Goal: Contribute content: Add original content to the website for others to see

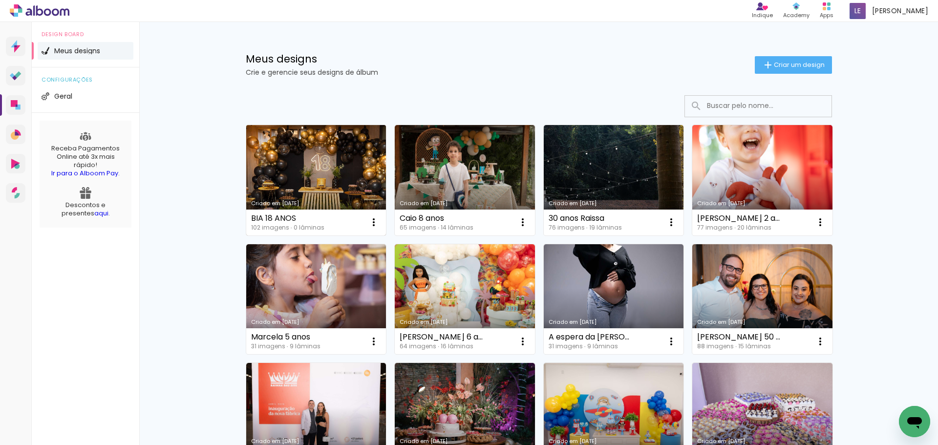
click at [307, 175] on link "Criado em [DATE]" at bounding box center [316, 180] width 140 height 110
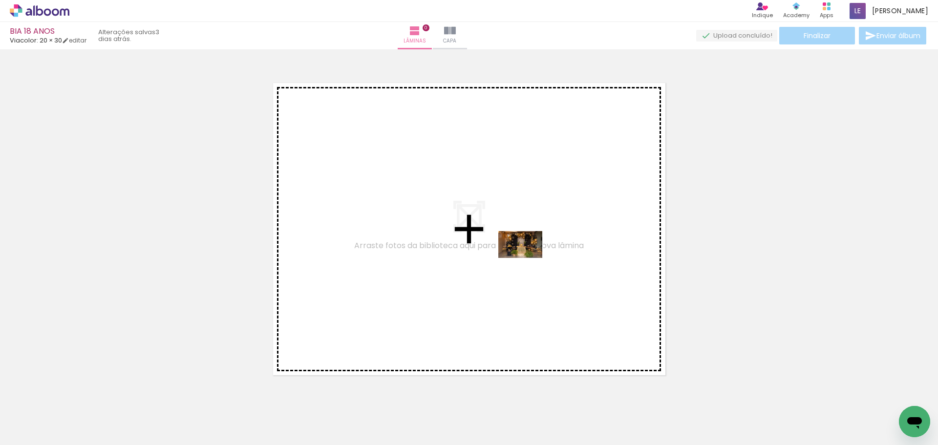
drag, startPoint x: 102, startPoint y: 416, endPoint x: 528, endPoint y: 260, distance: 453.3
click at [528, 260] on quentale-workspace at bounding box center [469, 222] width 938 height 445
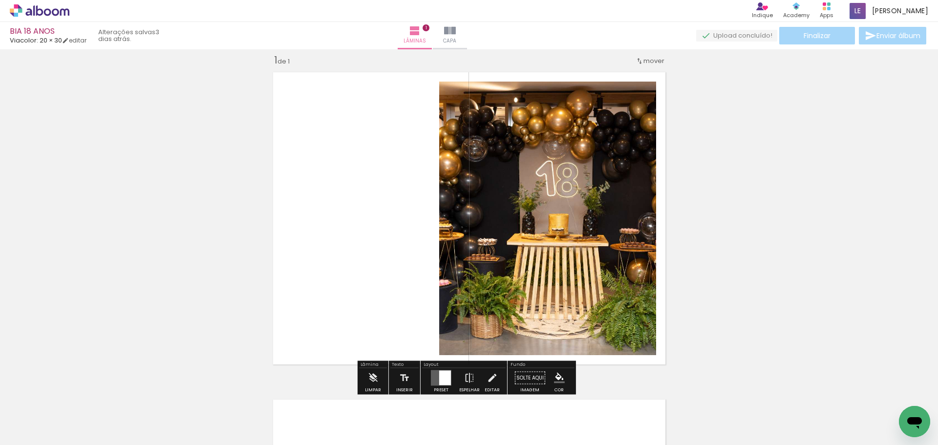
scroll to position [13, 0]
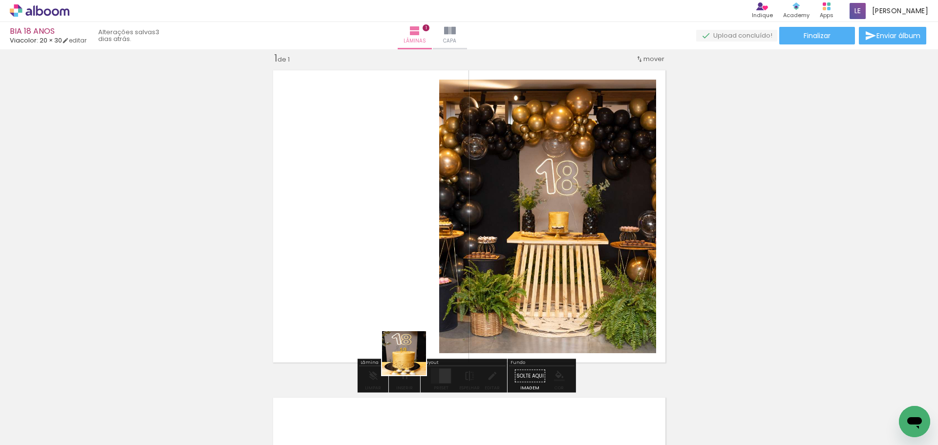
drag, startPoint x: 435, startPoint y: 423, endPoint x: 363, endPoint y: 219, distance: 216.1
click at [363, 219] on quentale-workspace at bounding box center [469, 222] width 938 height 445
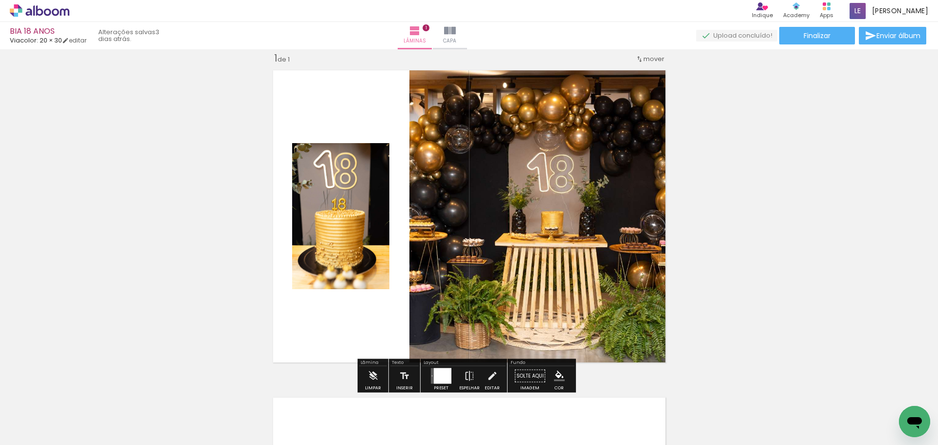
click at [435, 372] on div at bounding box center [443, 376] width 18 height 16
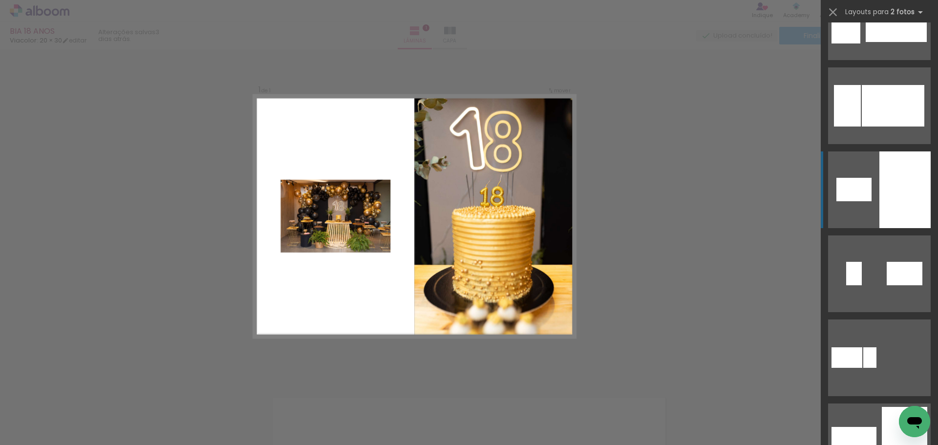
scroll to position [260, 0]
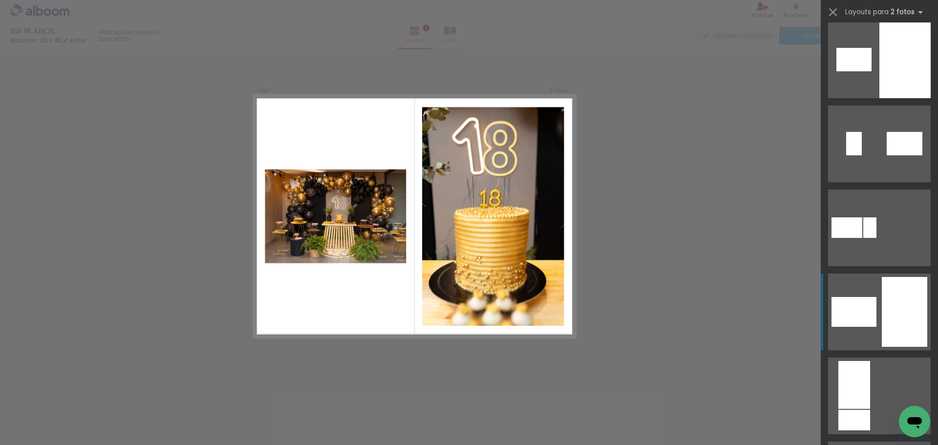
click at [885, 302] on div at bounding box center [904, 312] width 45 height 70
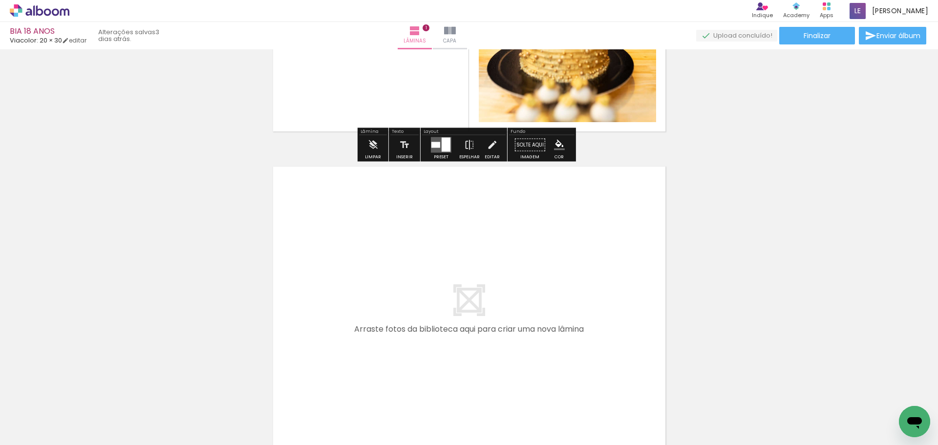
scroll to position [273, 0]
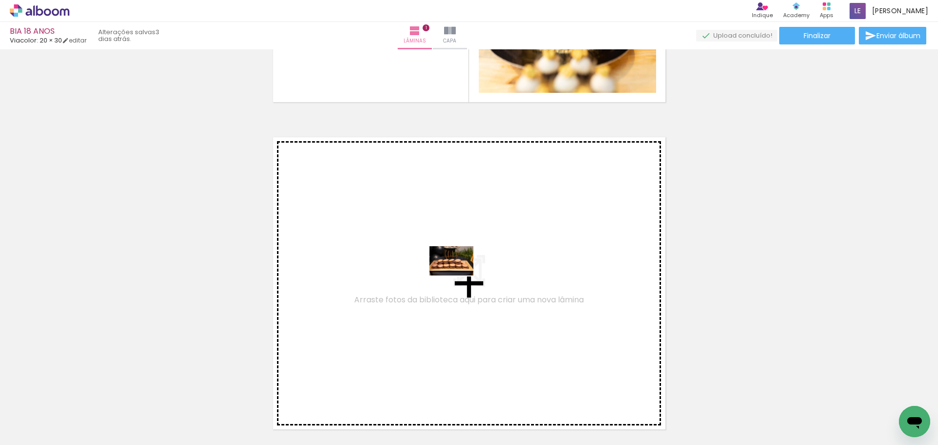
drag, startPoint x: 151, startPoint y: 411, endPoint x: 461, endPoint y: 276, distance: 338.6
click at [461, 276] on quentale-workspace at bounding box center [469, 222] width 938 height 445
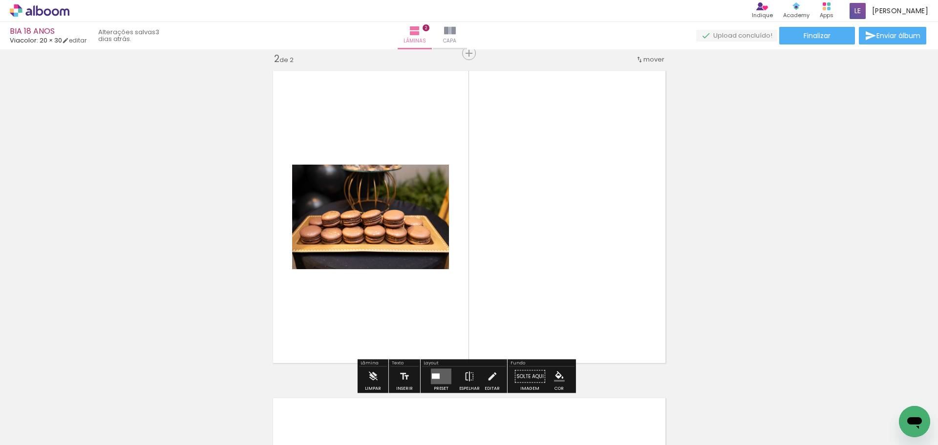
scroll to position [340, 0]
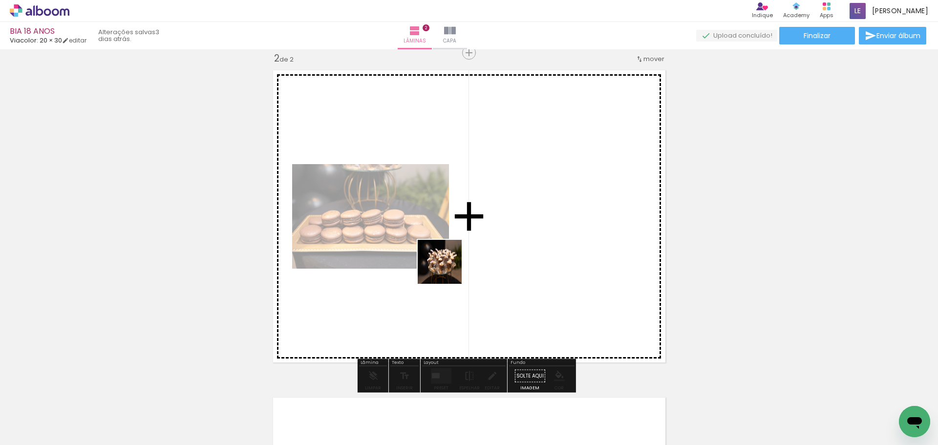
drag, startPoint x: 216, startPoint y: 416, endPoint x: 546, endPoint y: 237, distance: 376.1
click at [546, 237] on quentale-workspace at bounding box center [469, 222] width 938 height 445
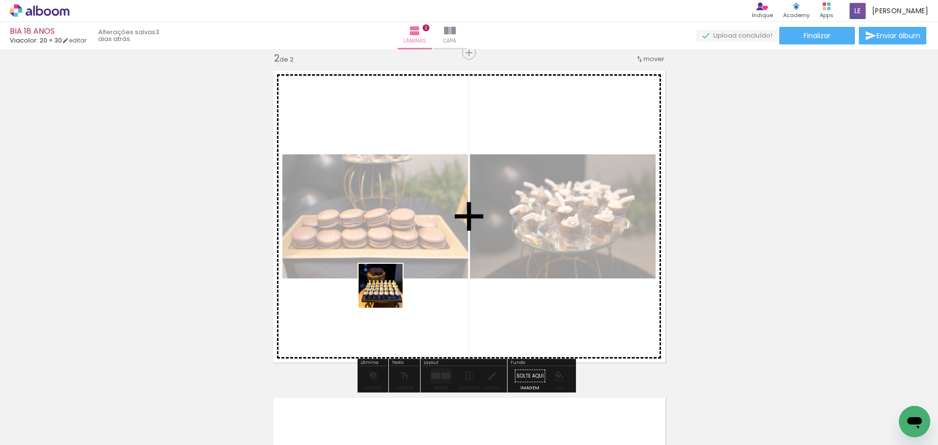
drag, startPoint x: 277, startPoint y: 413, endPoint x: 402, endPoint y: 280, distance: 182.9
click at [405, 271] on quentale-workspace at bounding box center [469, 222] width 938 height 445
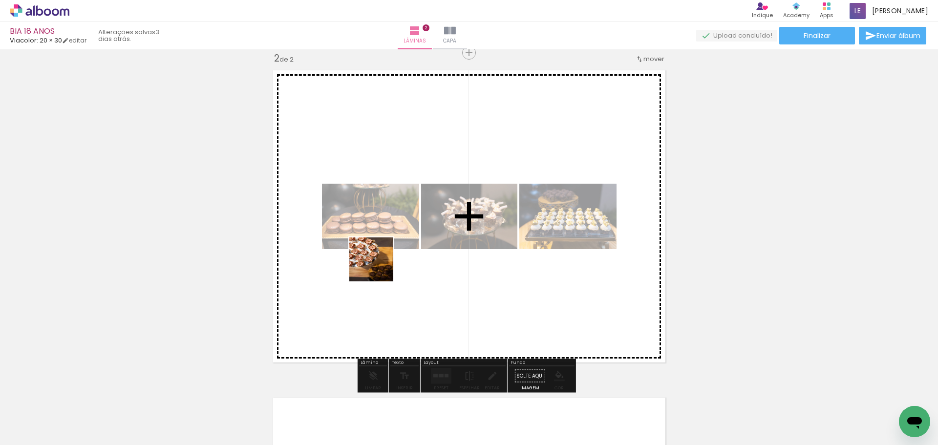
drag, startPoint x: 379, startPoint y: 267, endPoint x: 377, endPoint y: 260, distance: 6.6
click at [397, 211] on quentale-workspace at bounding box center [469, 222] width 938 height 445
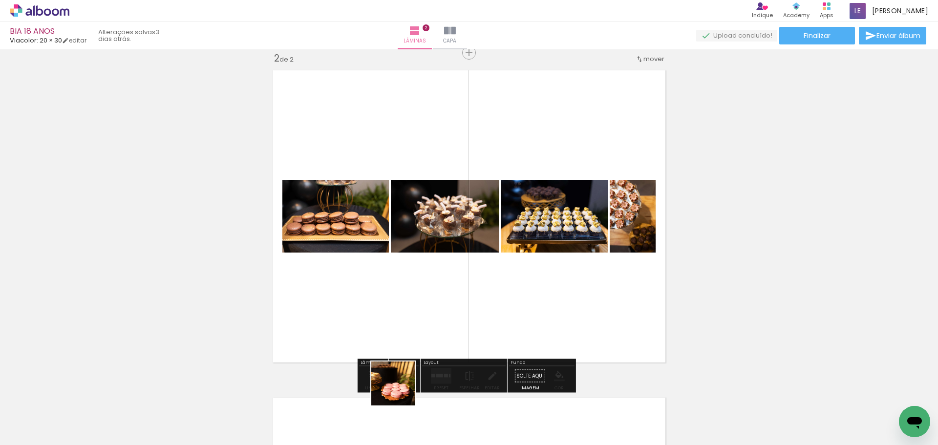
drag, startPoint x: 380, startPoint y: 424, endPoint x: 453, endPoint y: 238, distance: 199.2
click at [453, 238] on quentale-workspace at bounding box center [469, 222] width 938 height 445
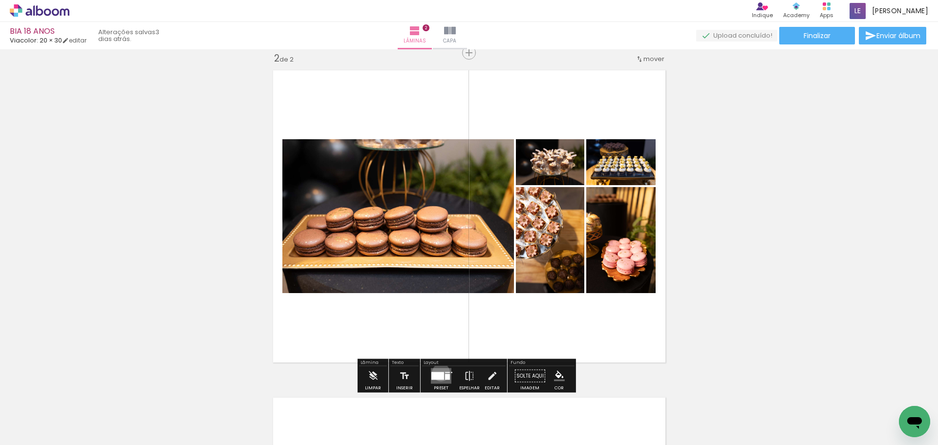
click at [439, 372] on div at bounding box center [438, 376] width 13 height 8
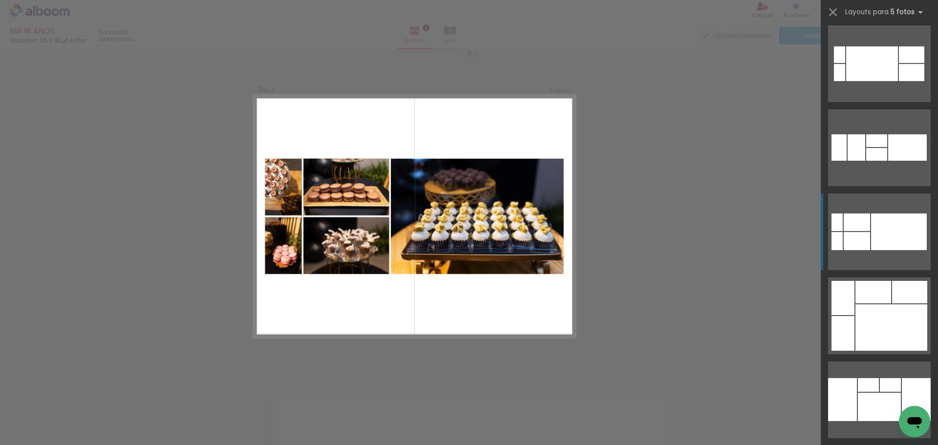
scroll to position [261, 0]
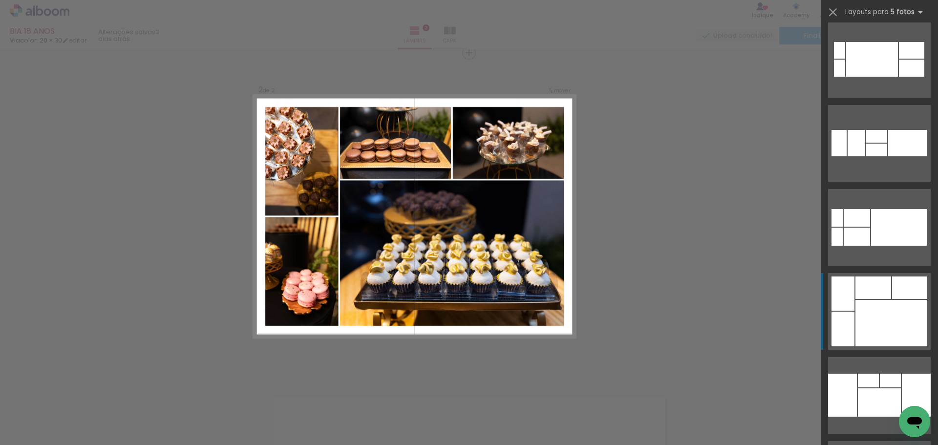
click at [891, 318] on div at bounding box center [892, 323] width 72 height 46
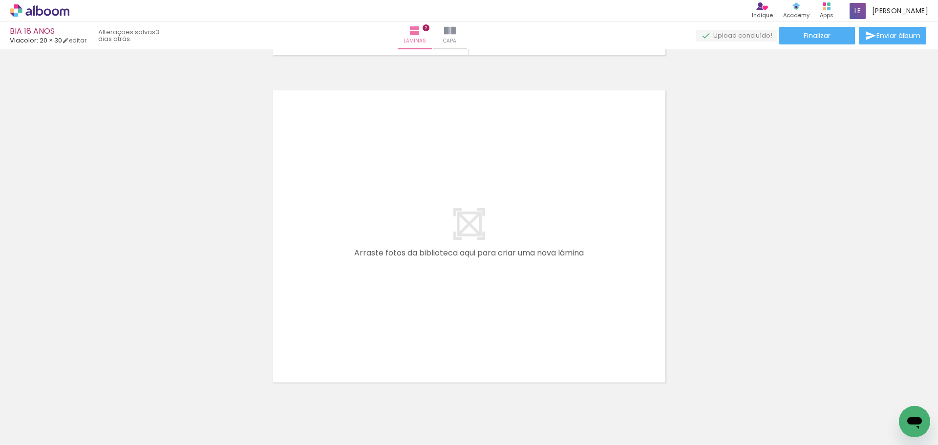
scroll to position [686, 0]
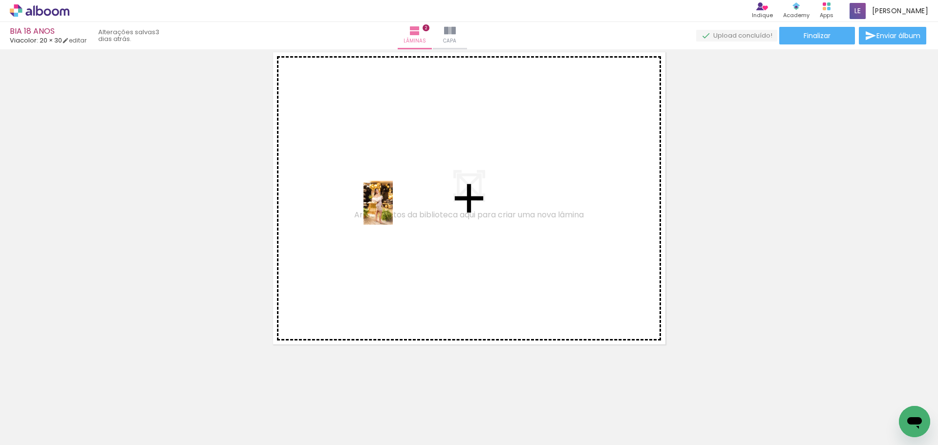
drag, startPoint x: 443, startPoint y: 419, endPoint x: 393, endPoint y: 210, distance: 215.1
click at [393, 210] on quentale-workspace at bounding box center [469, 222] width 938 height 445
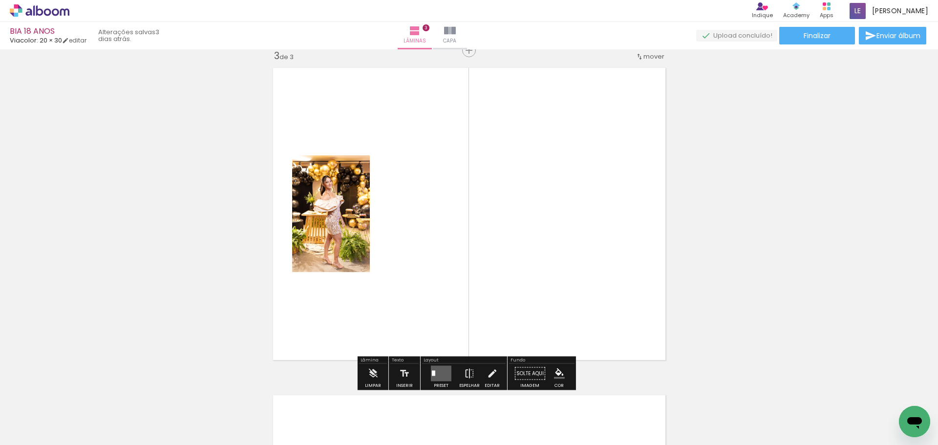
scroll to position [668, 0]
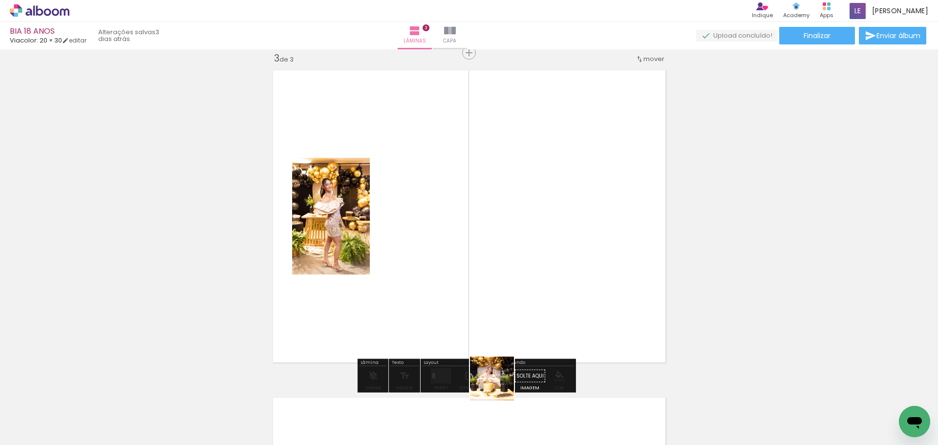
drag, startPoint x: 487, startPoint y: 409, endPoint x: 582, endPoint y: 252, distance: 183.5
click at [581, 254] on quentale-workspace at bounding box center [469, 222] width 938 height 445
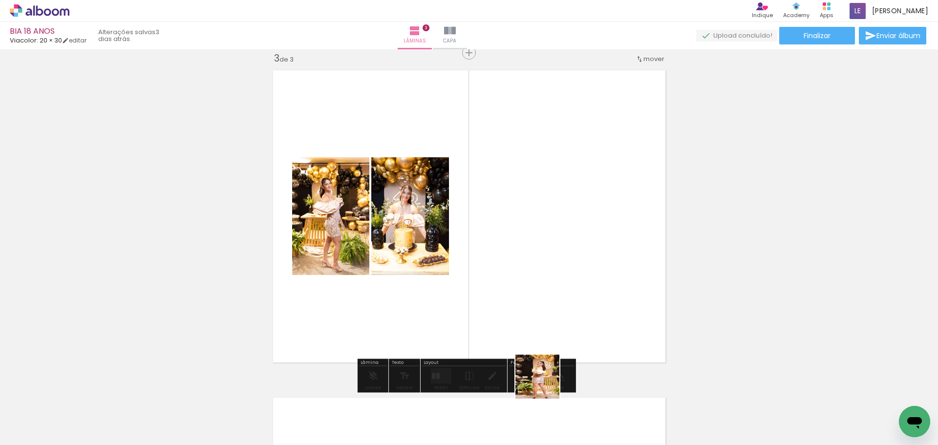
drag, startPoint x: 536, startPoint y: 413, endPoint x: 584, endPoint y: 248, distance: 171.6
click at [585, 249] on quentale-workspace at bounding box center [469, 222] width 938 height 445
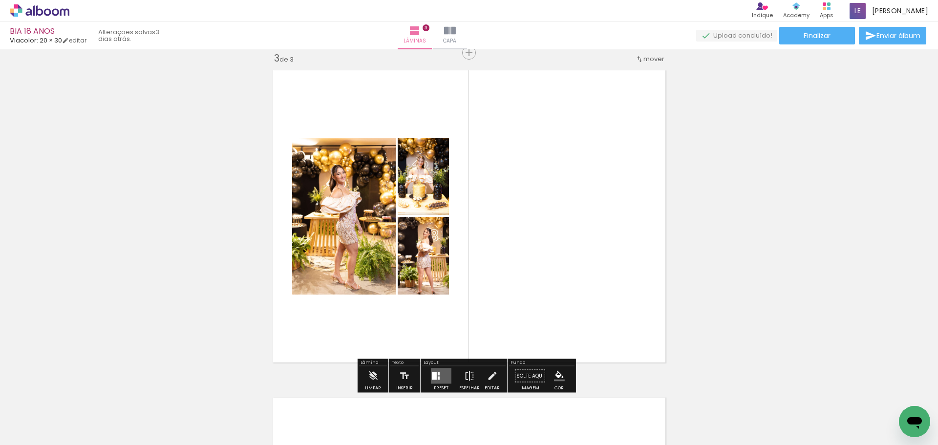
click at [438, 378] on div at bounding box center [439, 378] width 2 height 3
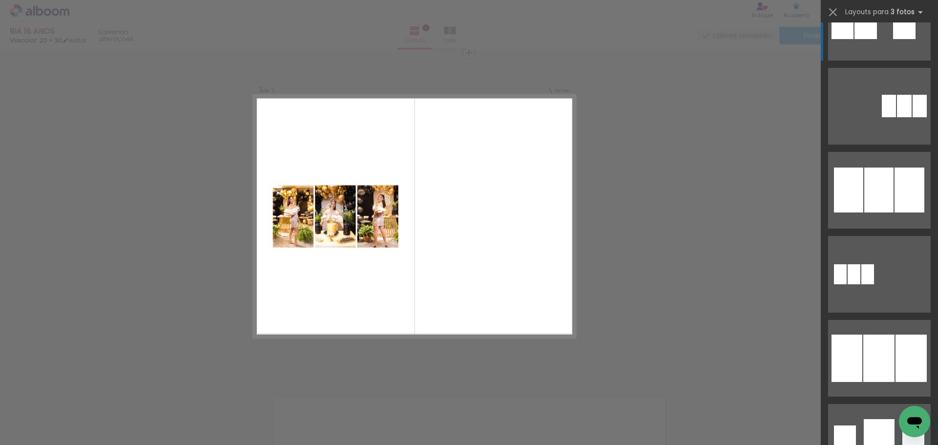
scroll to position [651, 0]
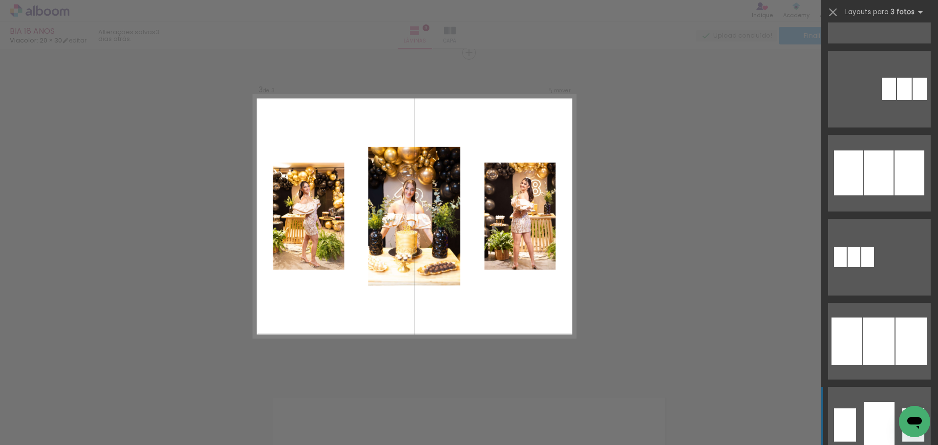
click at [884, 409] on div at bounding box center [879, 425] width 31 height 46
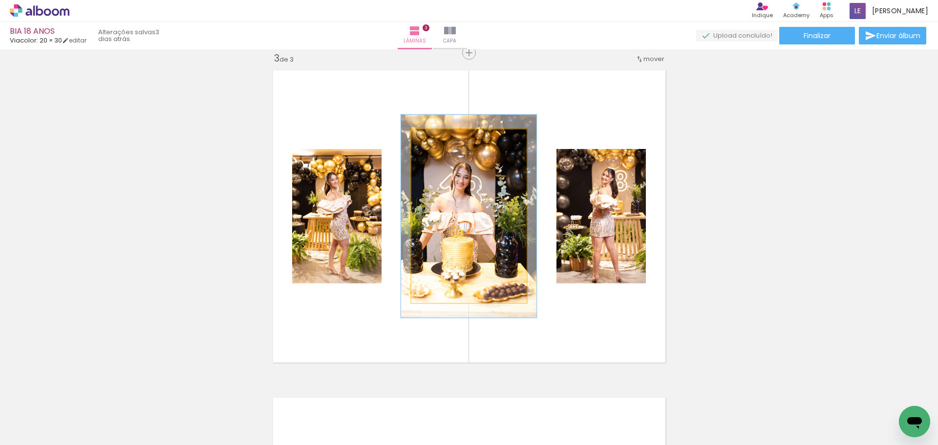
drag, startPoint x: 431, startPoint y: 138, endPoint x: 437, endPoint y: 138, distance: 5.9
click at [437, 138] on div at bounding box center [439, 139] width 9 height 9
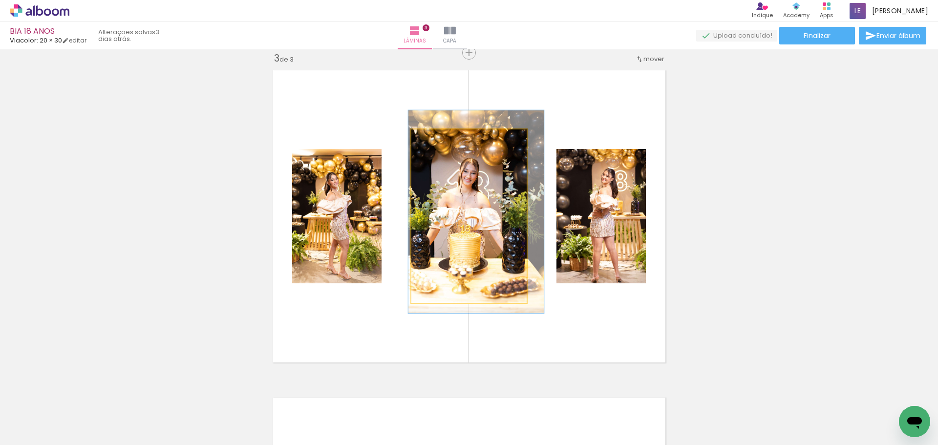
drag, startPoint x: 496, startPoint y: 207, endPoint x: 503, endPoint y: 202, distance: 8.5
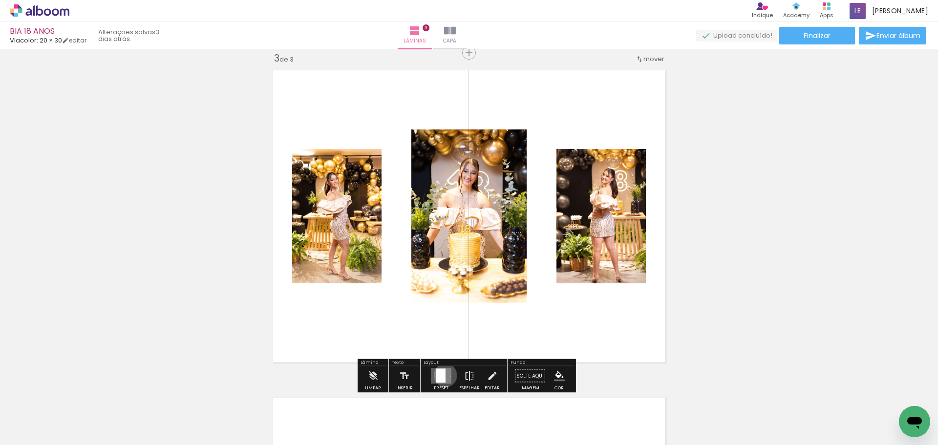
click at [443, 375] on div at bounding box center [440, 376] width 9 height 14
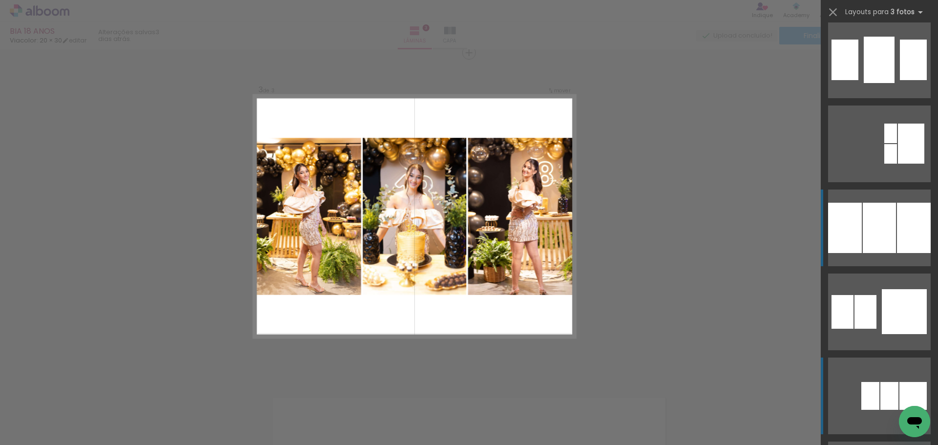
scroll to position [1316, 0]
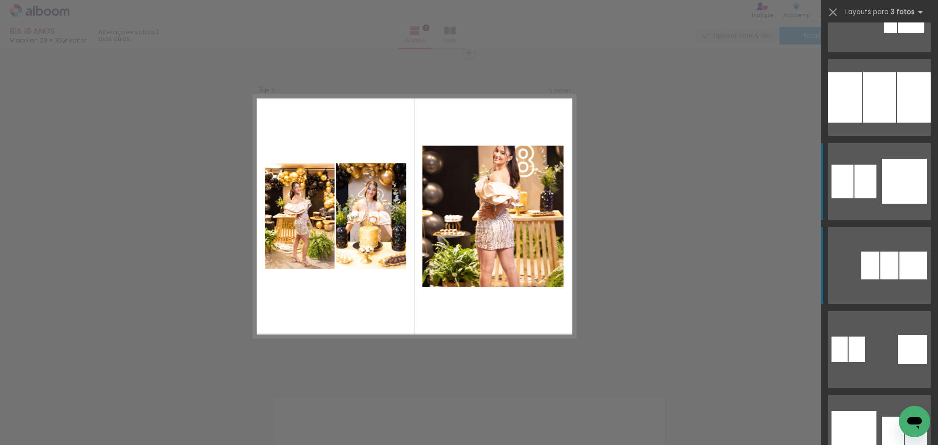
click at [876, 204] on quentale-layouter at bounding box center [879, 181] width 103 height 77
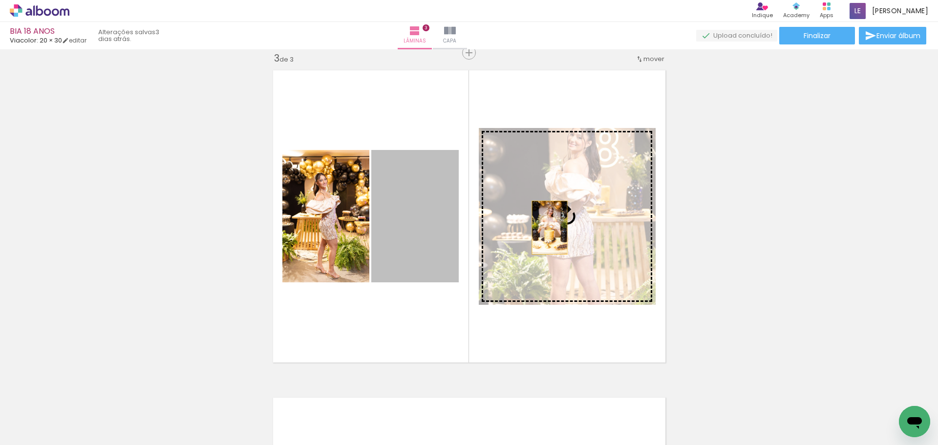
drag, startPoint x: 424, startPoint y: 246, endPoint x: 553, endPoint y: 228, distance: 130.3
click at [0, 0] on slot at bounding box center [0, 0] width 0 height 0
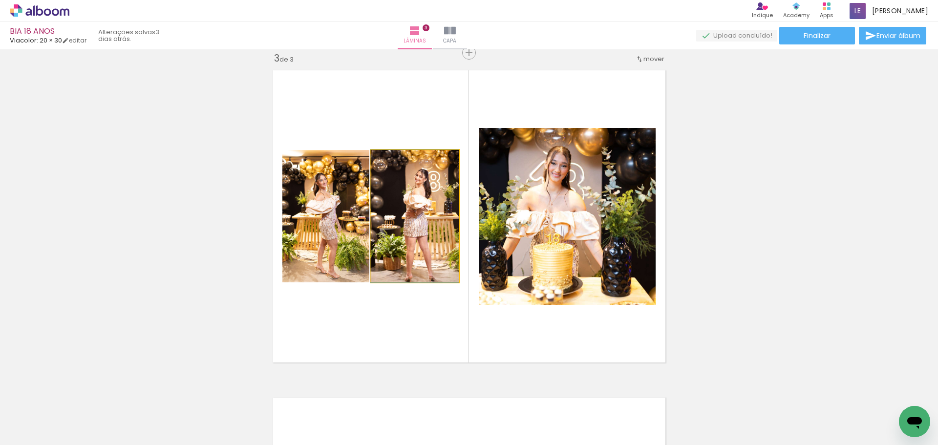
drag, startPoint x: 439, startPoint y: 233, endPoint x: 437, endPoint y: 214, distance: 19.6
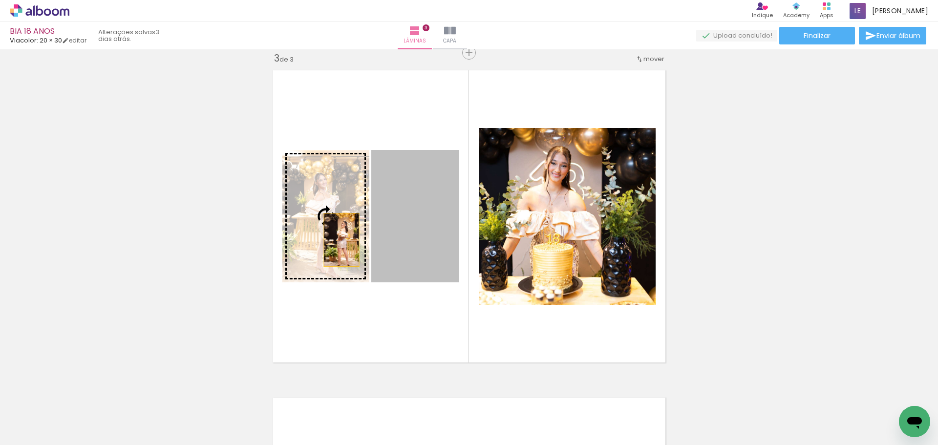
drag, startPoint x: 415, startPoint y: 246, endPoint x: 329, endPoint y: 238, distance: 85.9
click at [0, 0] on slot at bounding box center [0, 0] width 0 height 0
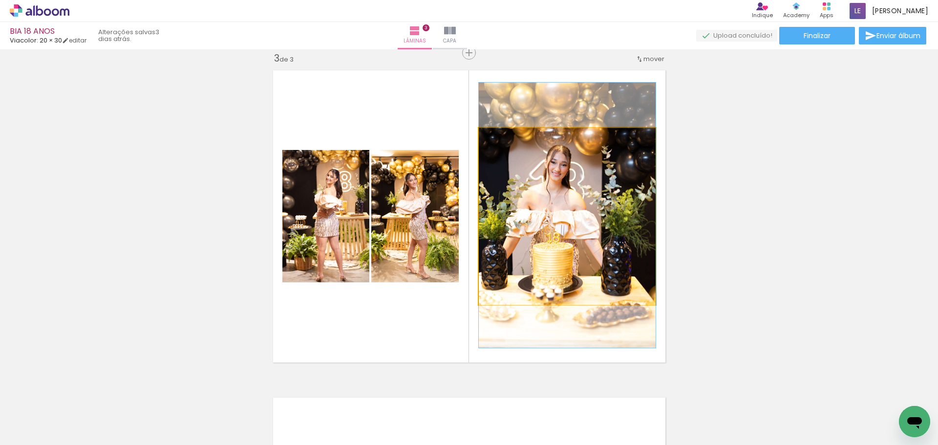
drag, startPoint x: 545, startPoint y: 242, endPoint x: 598, endPoint y: 241, distance: 52.3
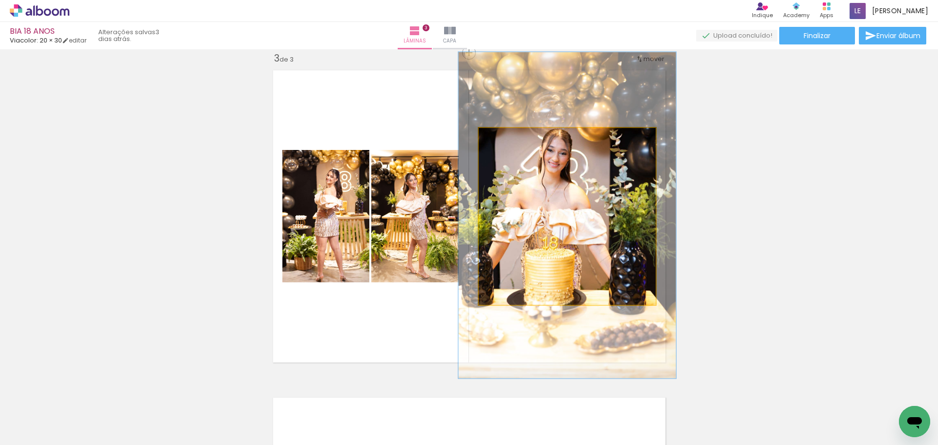
drag, startPoint x: 497, startPoint y: 137, endPoint x: 505, endPoint y: 137, distance: 7.8
click at [505, 137] on div at bounding box center [509, 138] width 9 height 9
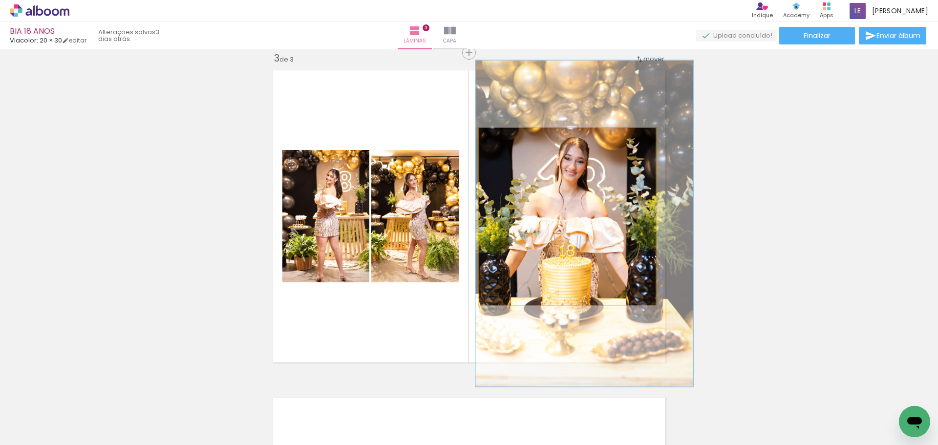
drag, startPoint x: 571, startPoint y: 227, endPoint x: 582, endPoint y: 232, distance: 11.6
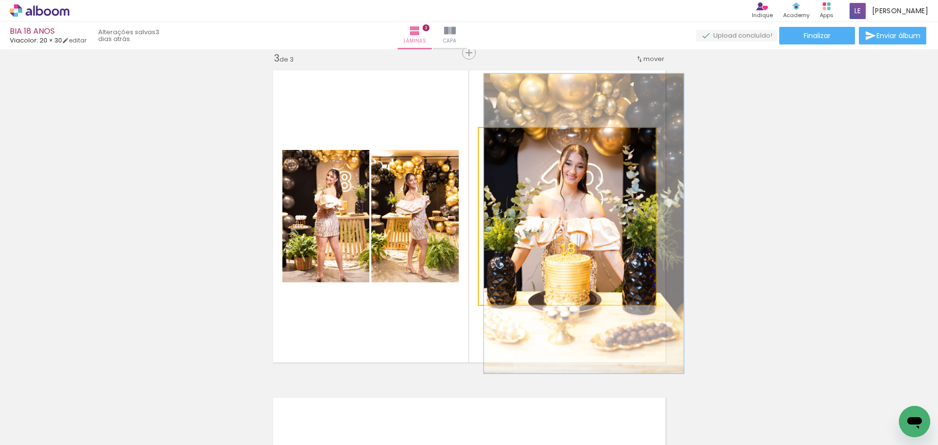
type paper-slider "113"
click at [502, 140] on div at bounding box center [506, 138] width 9 height 9
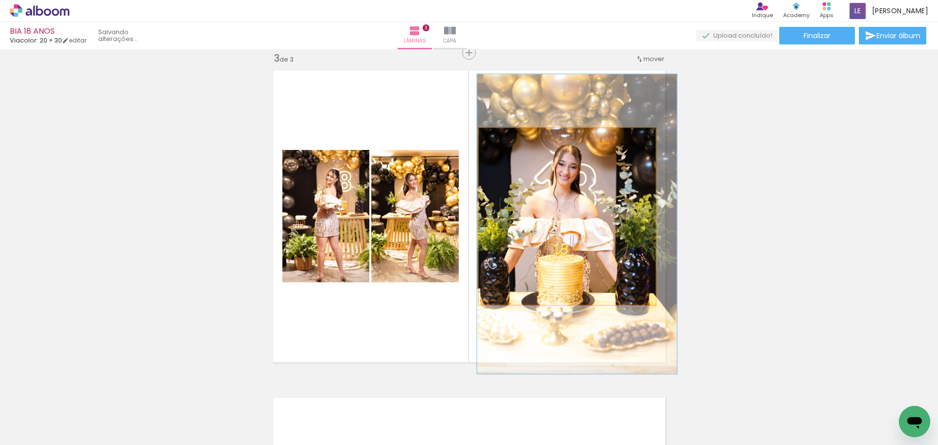
drag, startPoint x: 600, startPoint y: 228, endPoint x: 593, endPoint y: 228, distance: 6.9
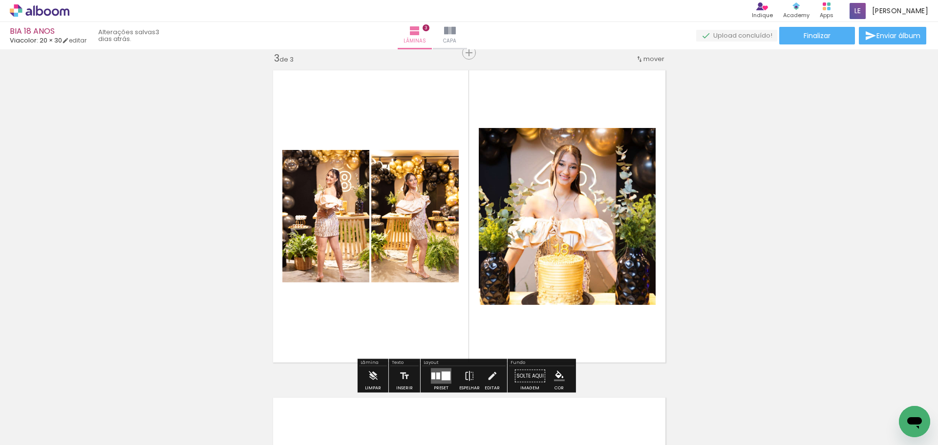
click at [774, 244] on div "Inserir lâmina 1 de 3 Inserir lâmina 2 de 3 Inserir lâmina 3 de 3" at bounding box center [469, 40] width 938 height 1310
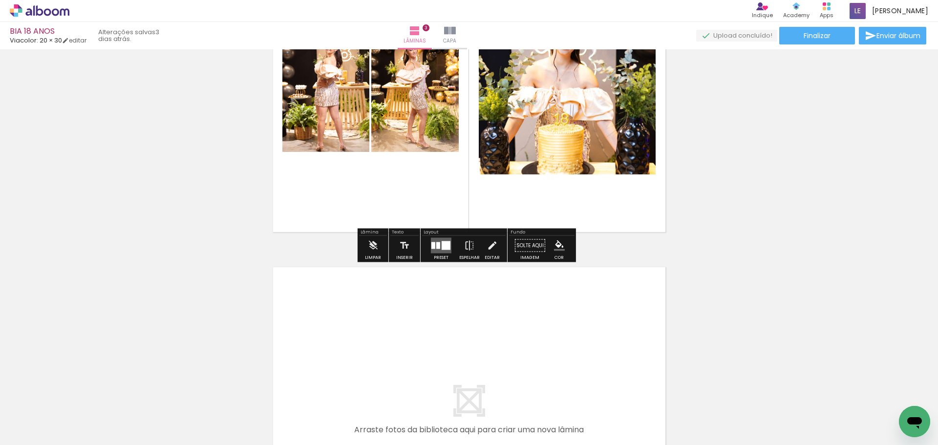
scroll to position [1013, 0]
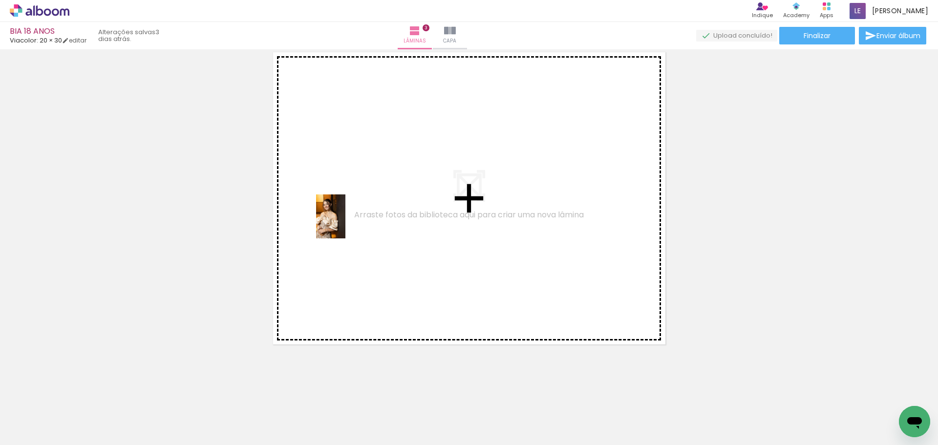
drag, startPoint x: 701, startPoint y: 410, endPoint x: 329, endPoint y: 218, distance: 418.5
click at [329, 218] on quentale-workspace at bounding box center [469, 222] width 938 height 445
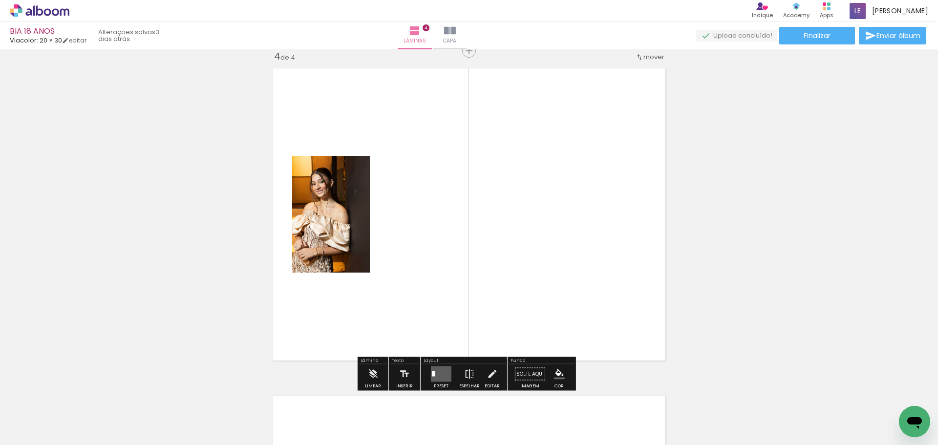
scroll to position [995, 0]
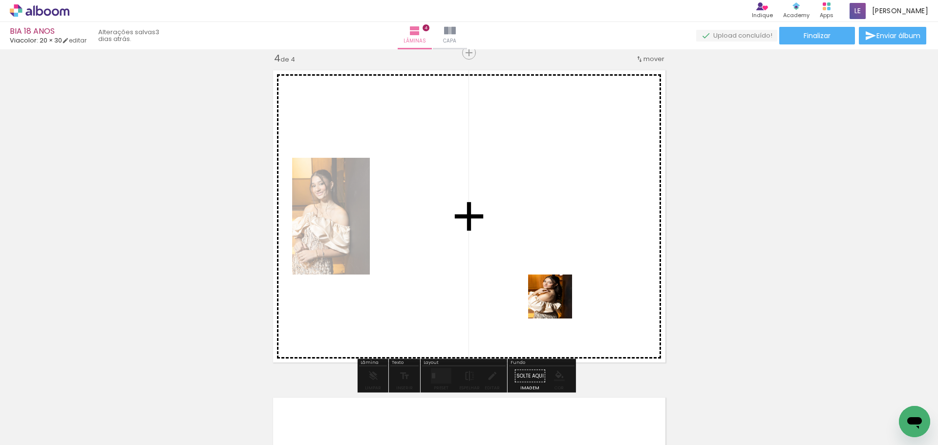
drag, startPoint x: 763, startPoint y: 411, endPoint x: 547, endPoint y: 293, distance: 246.3
click at [547, 294] on quentale-workspace at bounding box center [469, 222] width 938 height 445
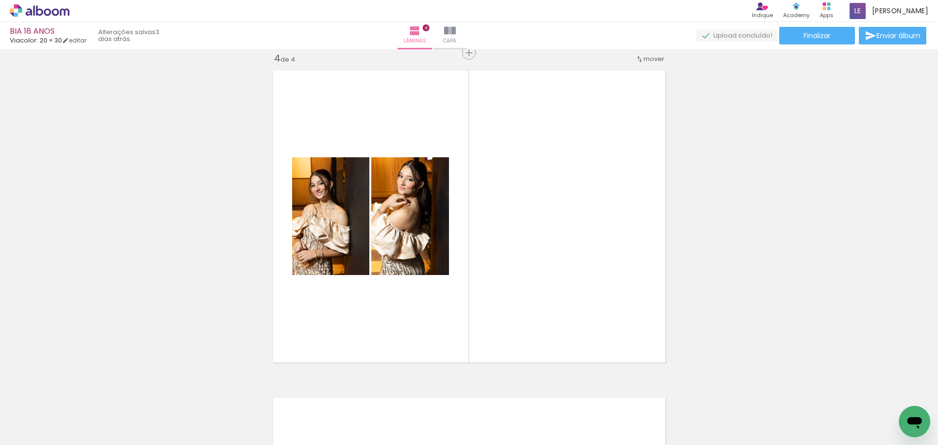
scroll to position [0, 434]
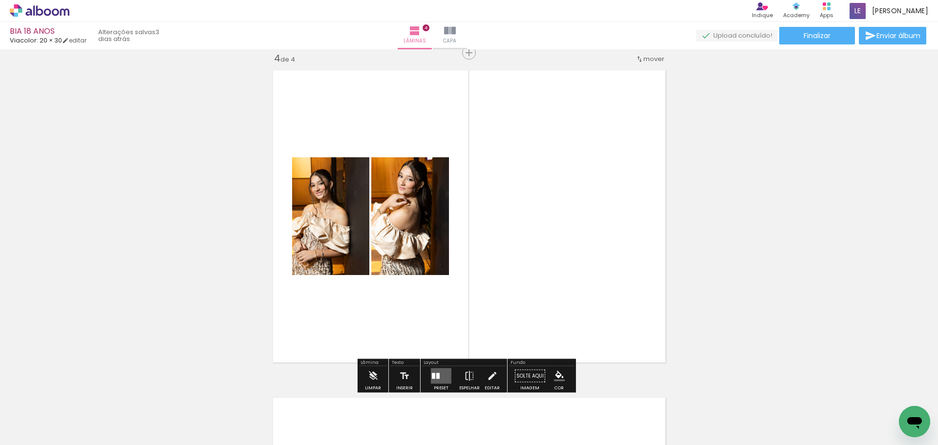
click at [432, 377] on div at bounding box center [433, 376] width 3 height 6
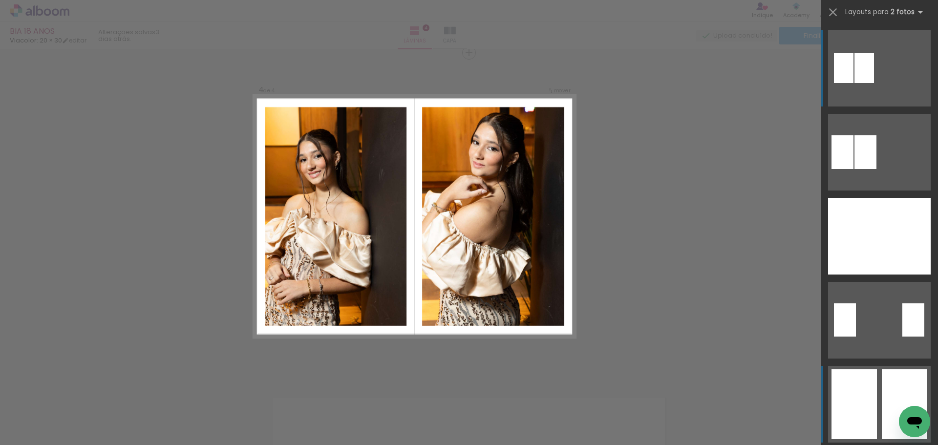
click at [883, 393] on div at bounding box center [904, 404] width 45 height 70
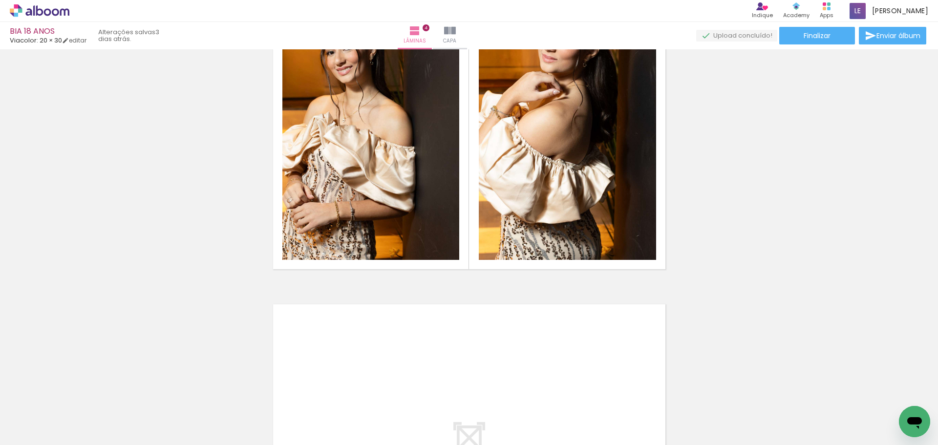
scroll to position [1255, 0]
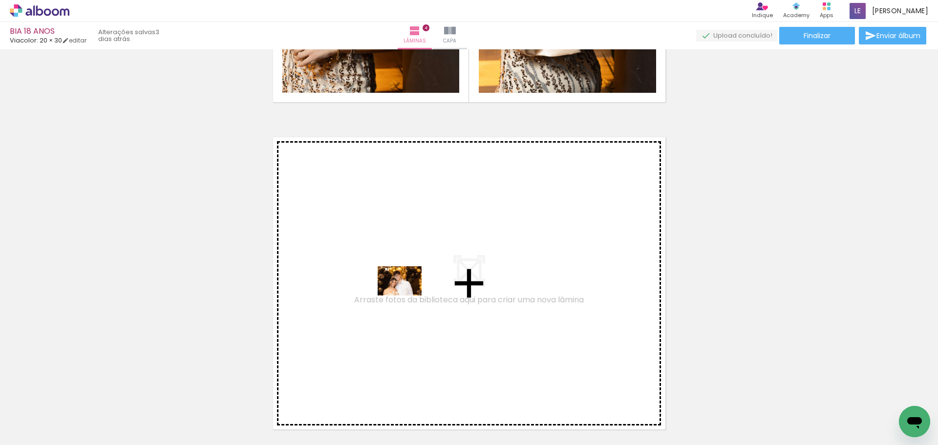
drag, startPoint x: 437, startPoint y: 415, endPoint x: 407, endPoint y: 295, distance: 124.4
click at [407, 295] on quentale-workspace at bounding box center [469, 222] width 938 height 445
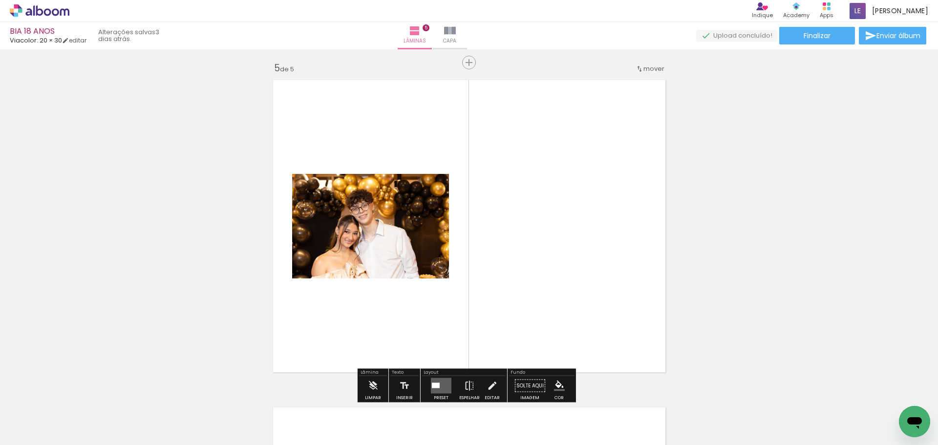
scroll to position [1322, 0]
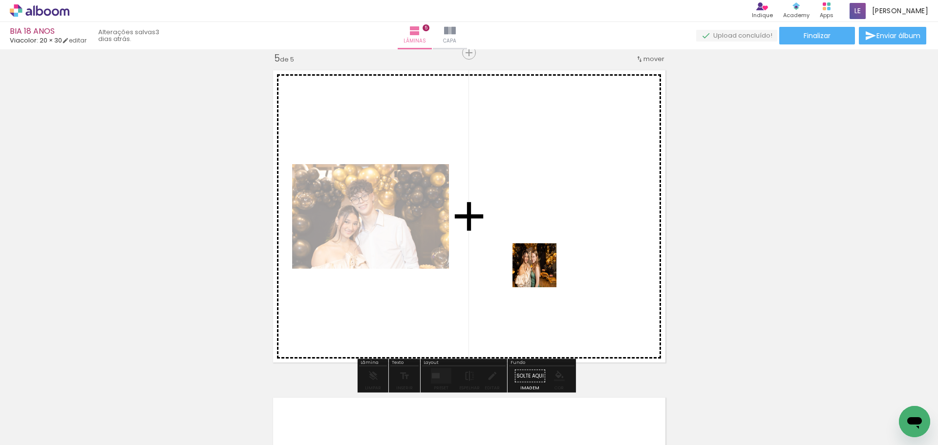
drag, startPoint x: 475, startPoint y: 408, endPoint x: 545, endPoint y: 265, distance: 158.9
click at [545, 265] on quentale-workspace at bounding box center [469, 222] width 938 height 445
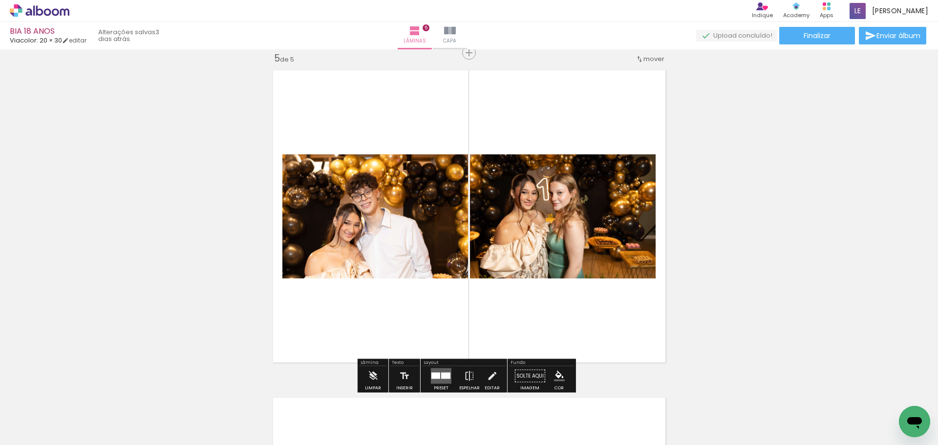
drag, startPoint x: 547, startPoint y: 412, endPoint x: 415, endPoint y: 302, distance: 172.4
click at [416, 304] on quentale-workspace at bounding box center [469, 222] width 938 height 445
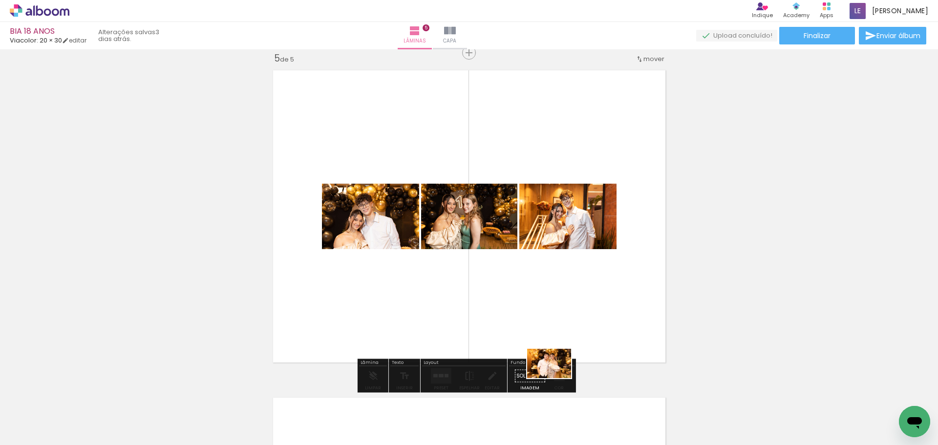
drag, startPoint x: 619, startPoint y: 420, endPoint x: 556, endPoint y: 291, distance: 143.2
click at [554, 293] on quentale-workspace at bounding box center [469, 222] width 938 height 445
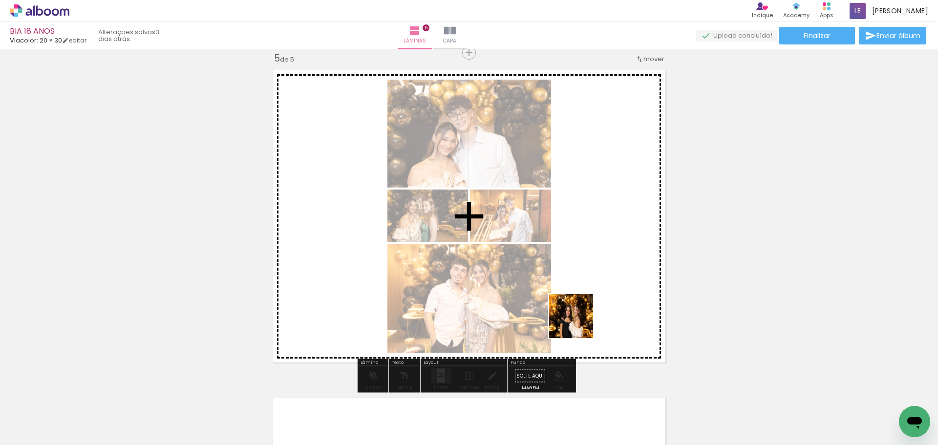
drag, startPoint x: 648, startPoint y: 407, endPoint x: 557, endPoint y: 248, distance: 183.2
click at [548, 251] on quentale-workspace at bounding box center [469, 222] width 938 height 445
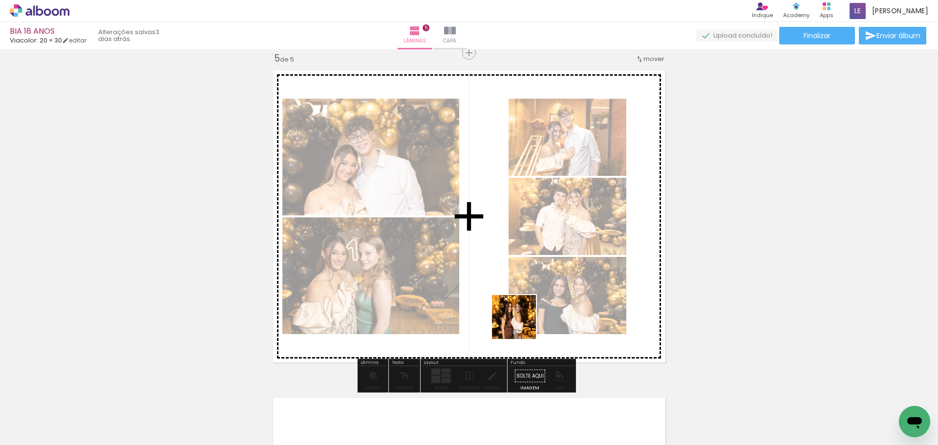
drag, startPoint x: 721, startPoint y: 423, endPoint x: 469, endPoint y: 284, distance: 287.6
click at [463, 284] on quentale-workspace at bounding box center [469, 222] width 938 height 445
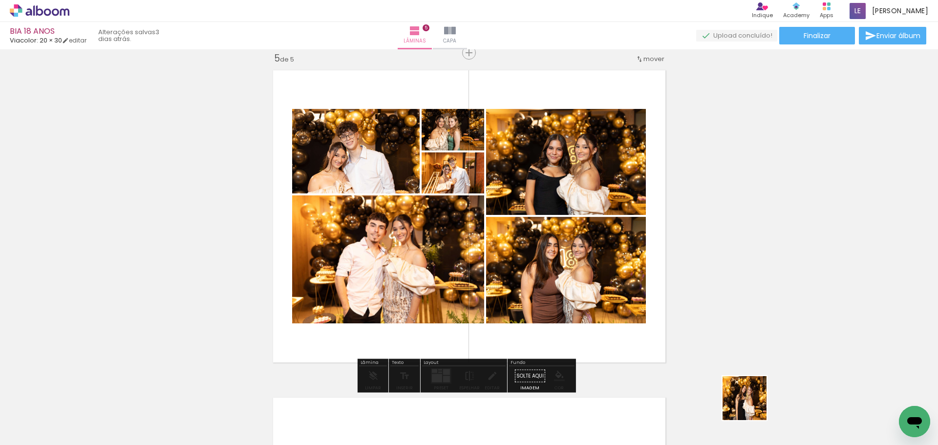
drag, startPoint x: 764, startPoint y: 416, endPoint x: 542, endPoint y: 264, distance: 268.9
click at [542, 265] on quentale-workspace at bounding box center [469, 222] width 938 height 445
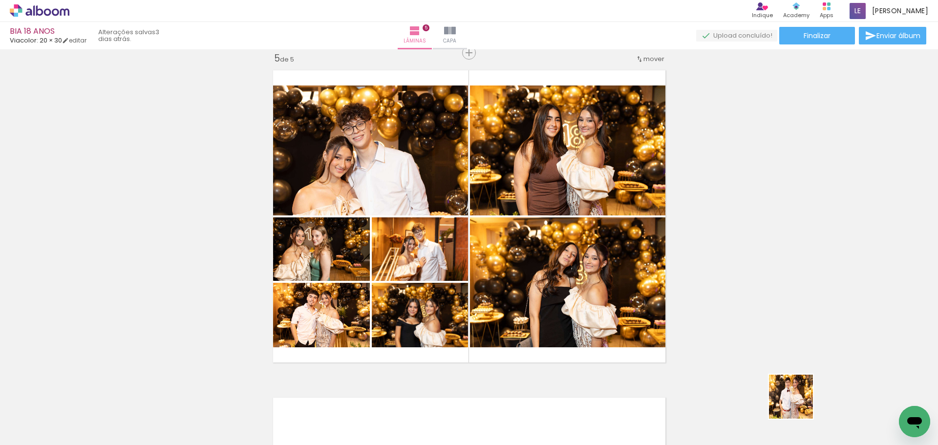
drag, startPoint x: 807, startPoint y: 414, endPoint x: 566, endPoint y: 284, distance: 273.8
click at [571, 287] on quentale-workspace at bounding box center [469, 222] width 938 height 445
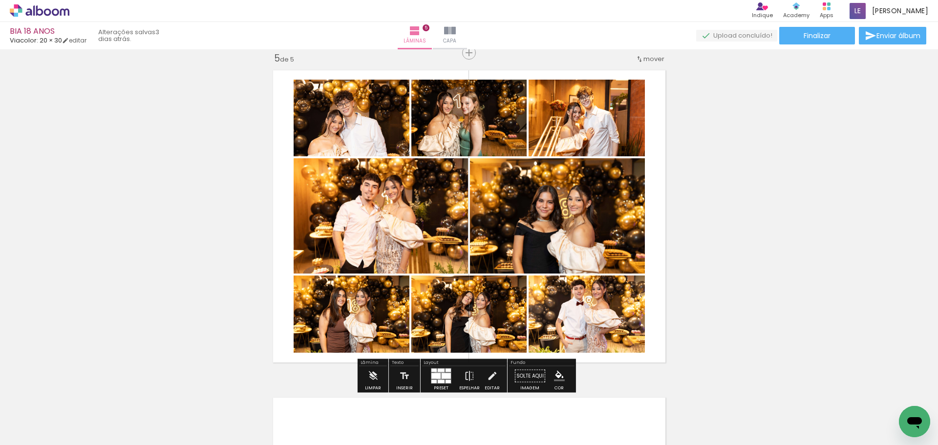
click at [437, 374] on div at bounding box center [436, 376] width 9 height 6
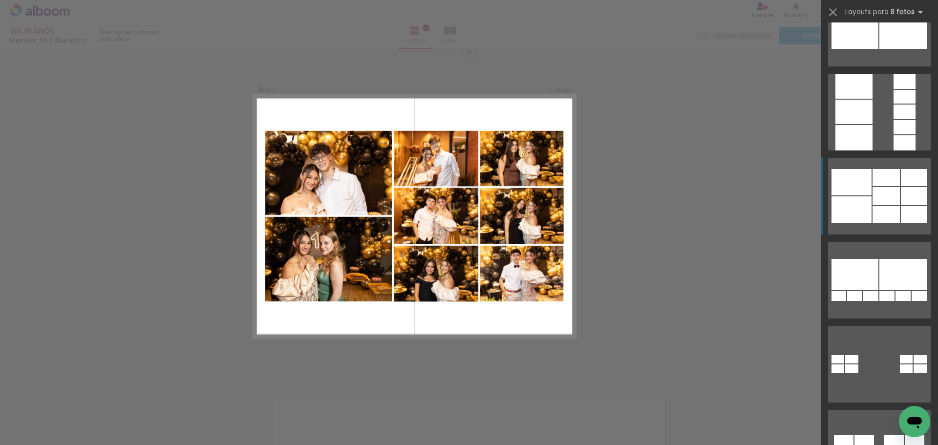
scroll to position [651, 0]
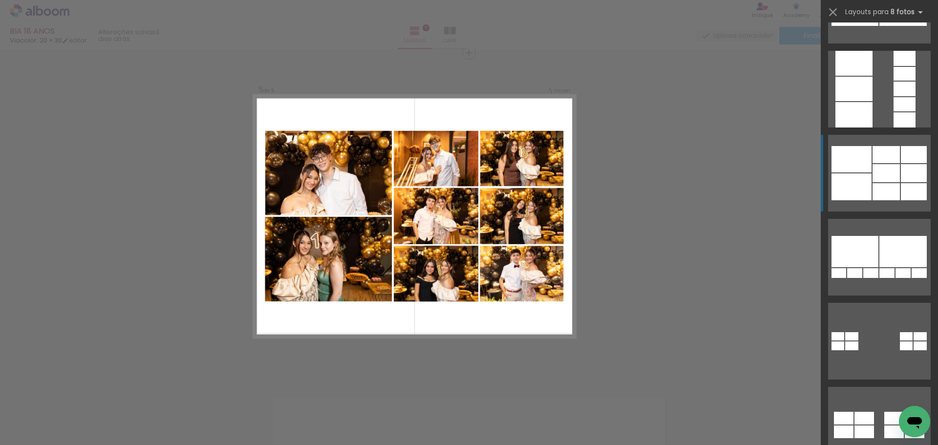
click at [886, 160] on div at bounding box center [886, 154] width 27 height 17
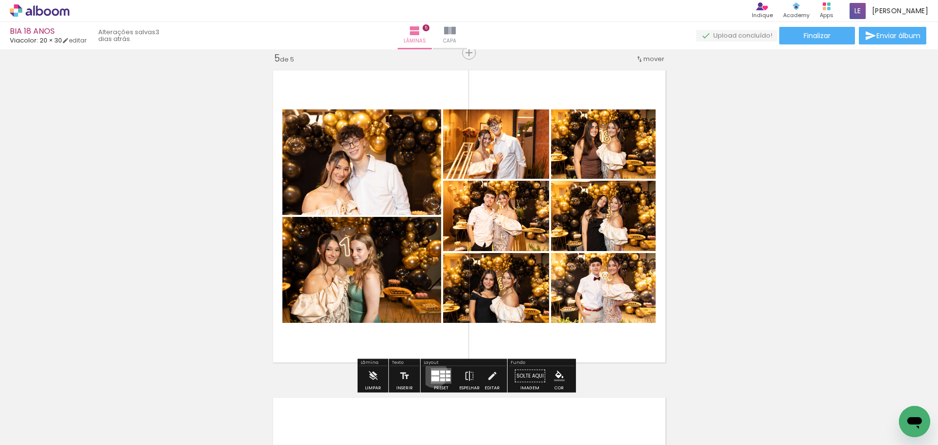
click at [432, 374] on div at bounding box center [436, 373] width 8 height 5
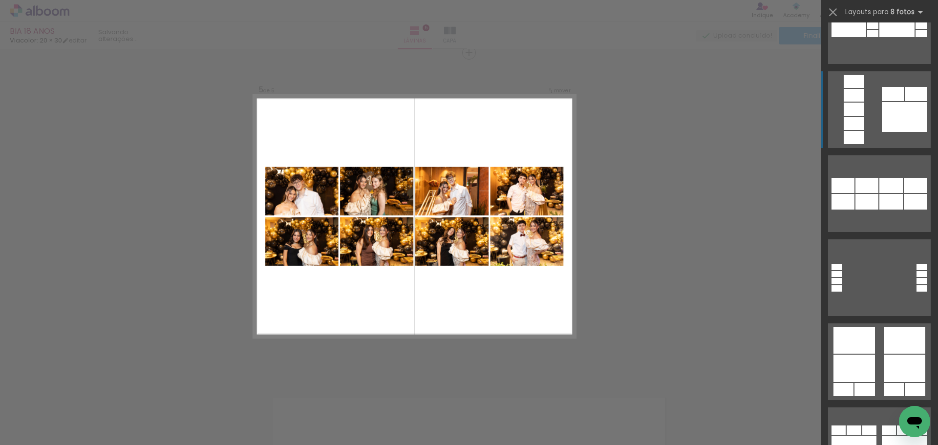
scroll to position [1147, 0]
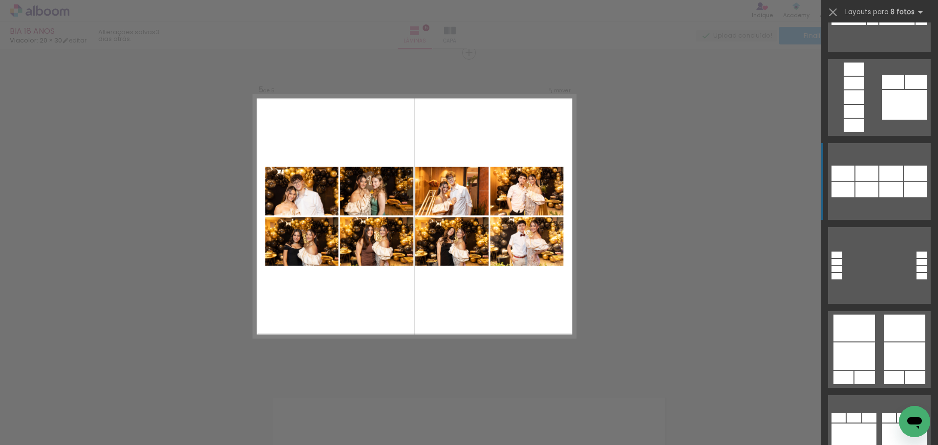
click at [884, 174] on div at bounding box center [891, 173] width 23 height 15
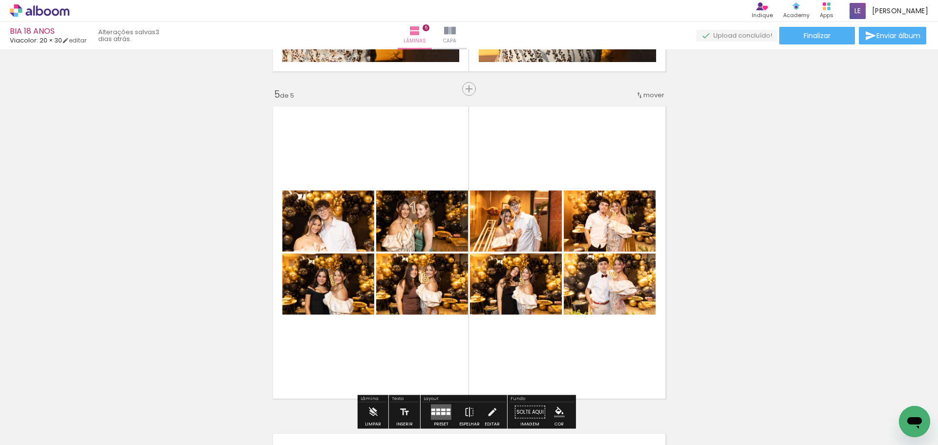
scroll to position [1192, 0]
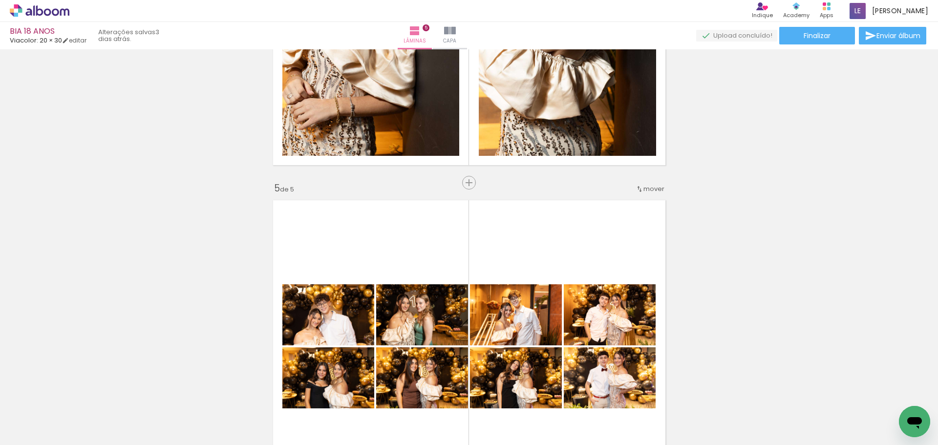
click at [475, 180] on span "Inserir lâmina" at bounding box center [494, 183] width 38 height 6
